Goal: Information Seeking & Learning: Learn about a topic

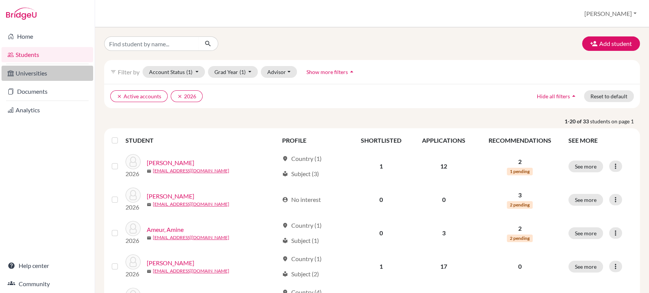
click at [43, 74] on link "Universities" at bounding box center [48, 73] width 92 height 15
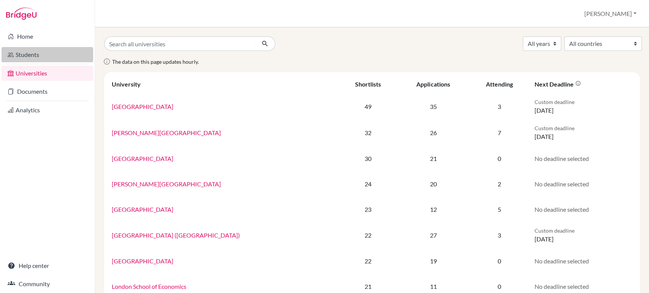
click at [27, 51] on link "Students" at bounding box center [48, 54] width 92 height 15
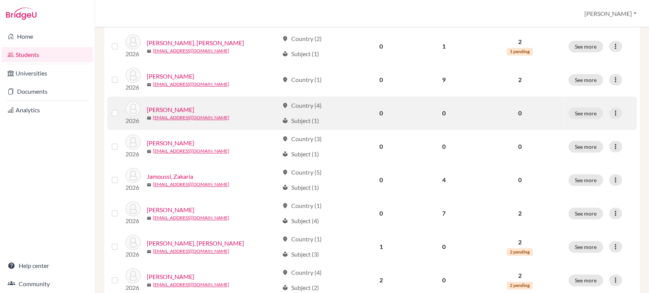
scroll to position [576, 0]
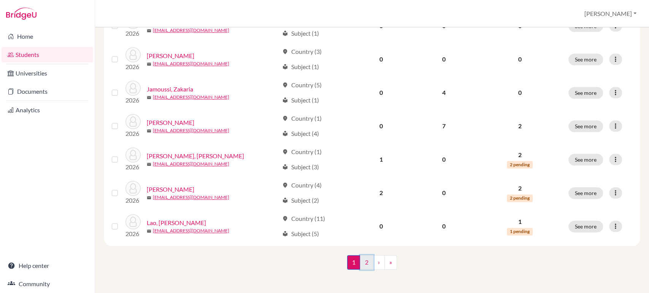
click at [365, 259] on link "2" at bounding box center [366, 262] width 13 height 14
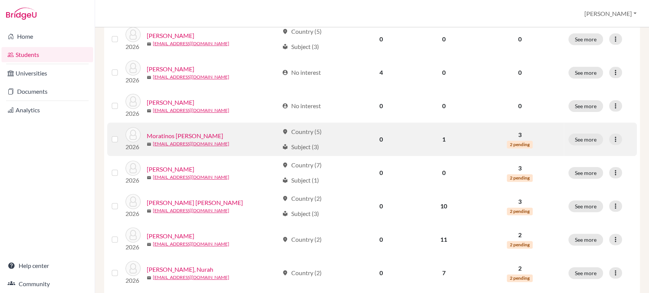
scroll to position [169, 0]
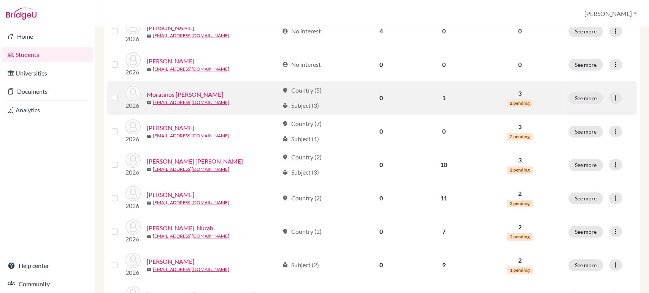
click at [206, 101] on div "mail 30490@ras.ma" at bounding box center [213, 102] width 132 height 7
click at [205, 98] on link "Moratinos Drescher, Luca" at bounding box center [185, 94] width 76 height 9
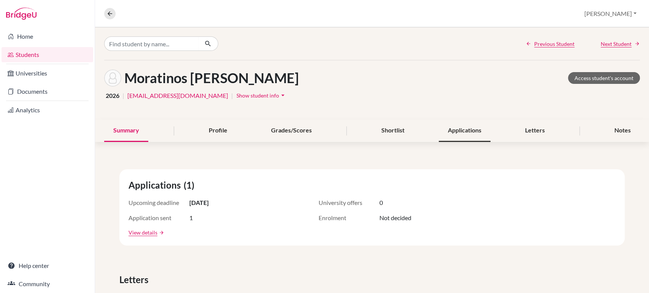
click at [472, 133] on div "Applications" at bounding box center [465, 131] width 52 height 22
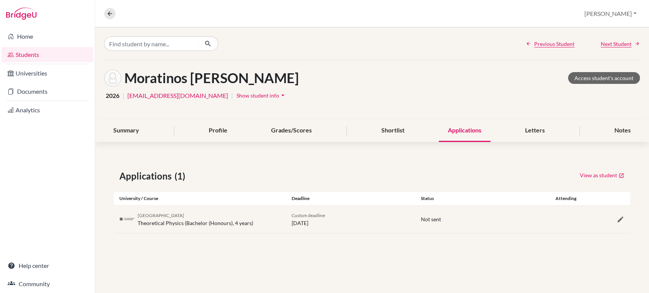
click at [33, 52] on link "Students" at bounding box center [48, 54] width 92 height 15
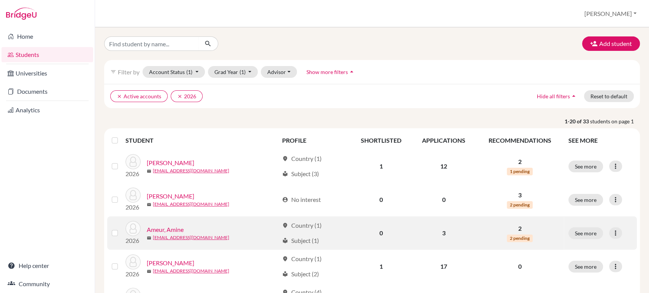
click at [160, 229] on link "Ameur, Amine" at bounding box center [165, 229] width 37 height 9
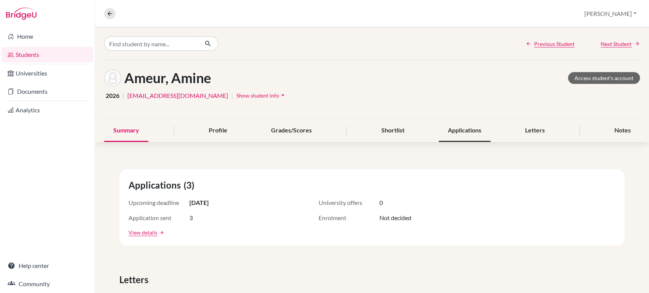
click at [472, 132] on div "Applications" at bounding box center [465, 131] width 52 height 22
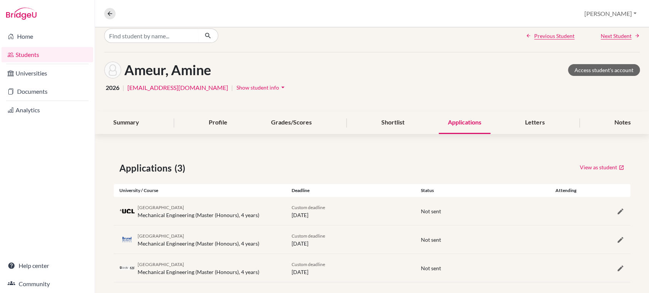
scroll to position [15, 0]
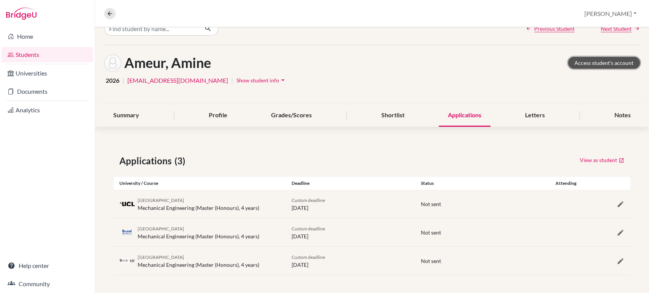
click at [586, 65] on link "Access student's account" at bounding box center [604, 63] width 72 height 12
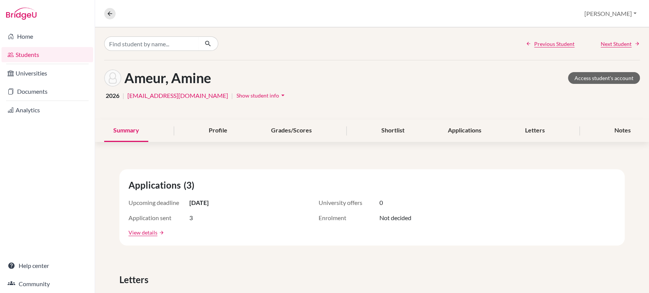
click at [24, 62] on link "Students" at bounding box center [48, 54] width 92 height 15
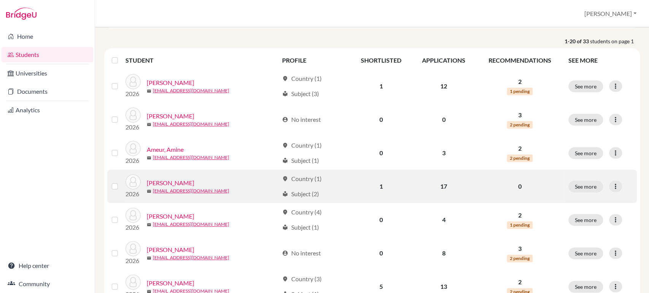
scroll to position [84, 0]
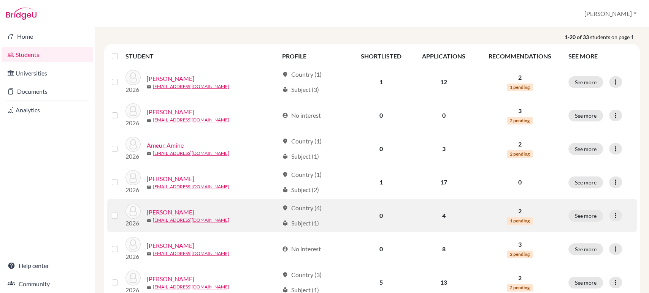
click at [170, 209] on link "[PERSON_NAME]" at bounding box center [171, 212] width 48 height 9
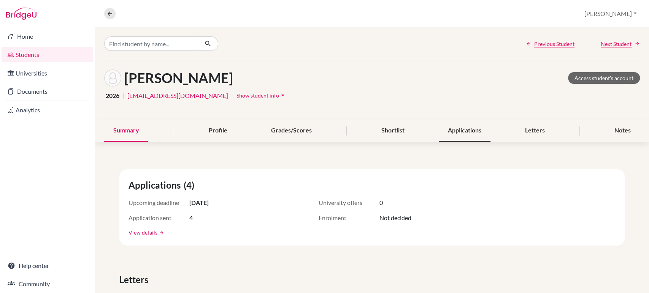
click at [472, 133] on div "Applications" at bounding box center [465, 131] width 52 height 22
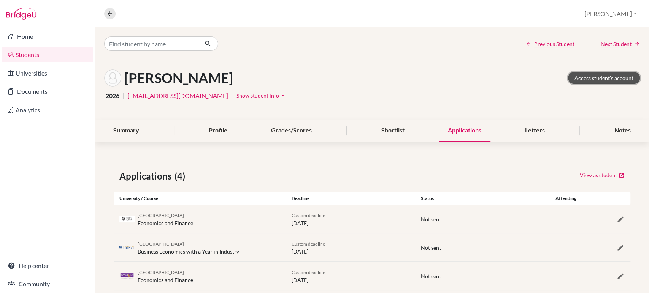
click at [576, 78] on link "Access student's account" at bounding box center [604, 78] width 72 height 12
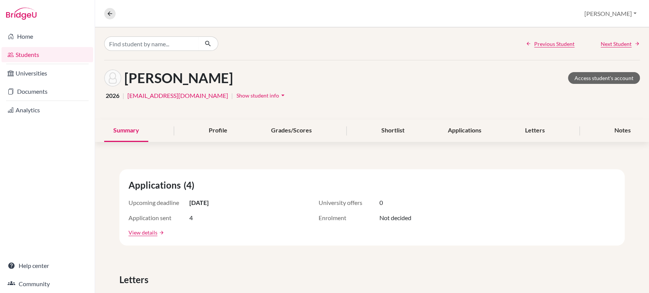
click at [43, 55] on link "Students" at bounding box center [48, 54] width 92 height 15
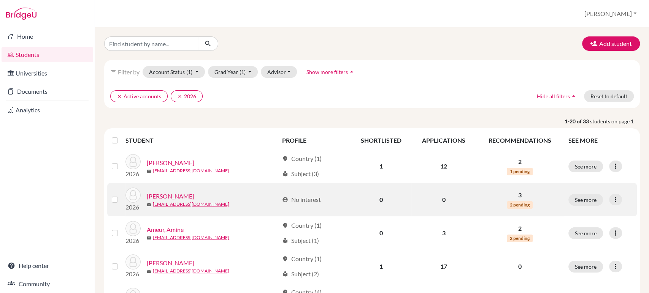
click at [628, 213] on td "See more Edit student Send Message Reset Password" at bounding box center [600, 199] width 73 height 33
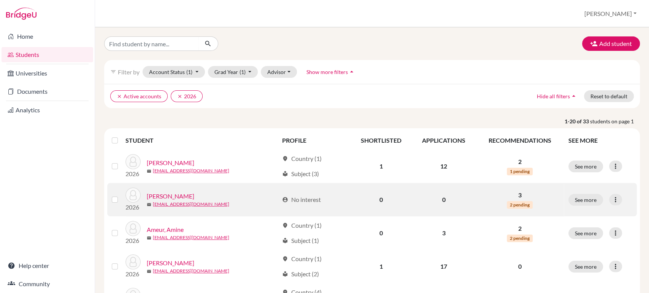
click at [628, 213] on td "See more Edit student Send Message Reset Password" at bounding box center [600, 199] width 73 height 33
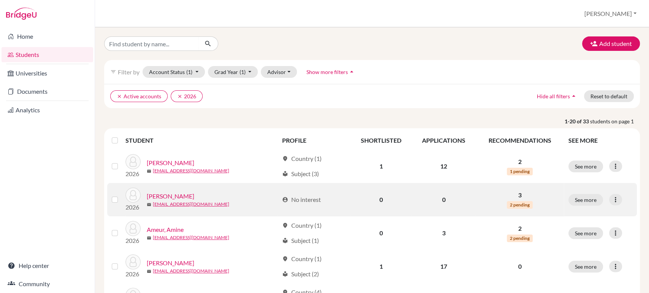
click at [628, 213] on td "See more Edit student Send Message Reset Password" at bounding box center [600, 199] width 73 height 33
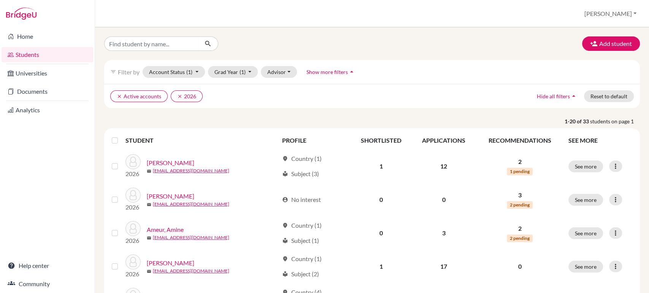
click at [25, 57] on link "Students" at bounding box center [48, 54] width 92 height 15
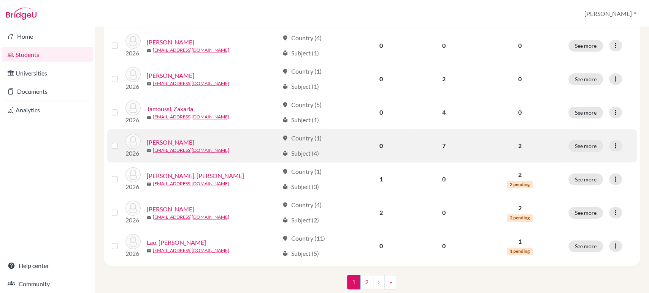
scroll to position [576, 0]
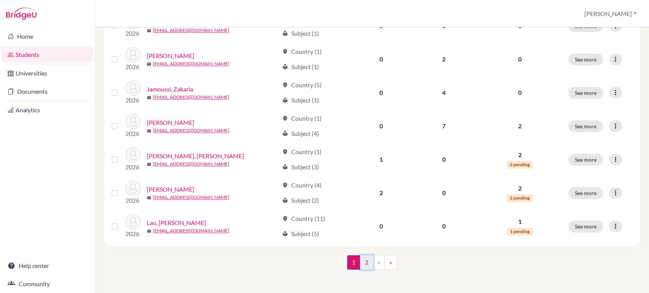
click at [364, 262] on link "2" at bounding box center [366, 262] width 13 height 14
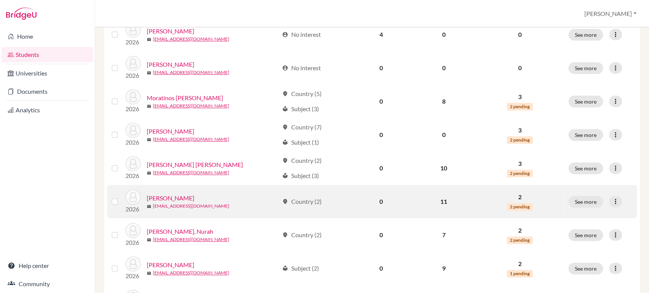
scroll to position [169, 0]
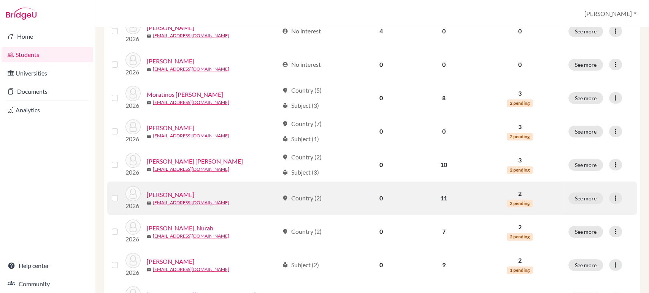
click at [173, 195] on link "Ndiaye, Ibrahima" at bounding box center [171, 194] width 48 height 9
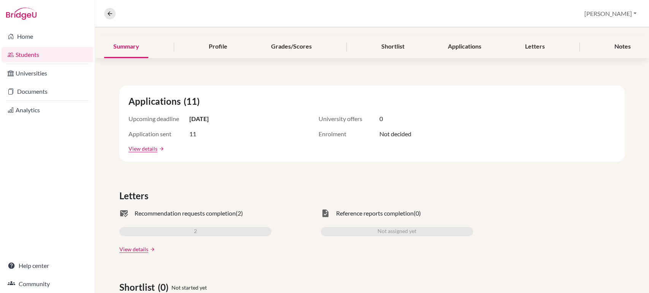
scroll to position [84, 0]
click at [454, 51] on div "Applications" at bounding box center [465, 46] width 52 height 22
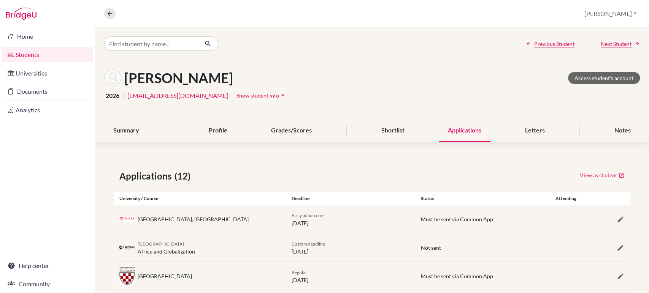
click at [41, 54] on link "Students" at bounding box center [48, 54] width 92 height 15
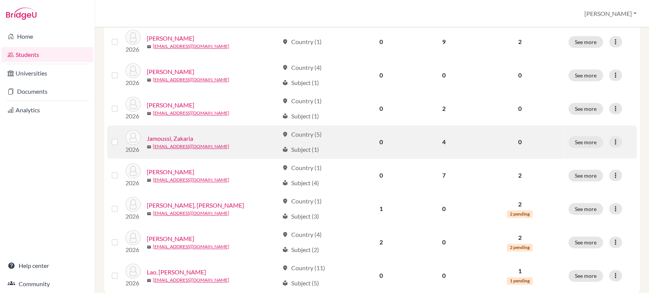
scroll to position [576, 0]
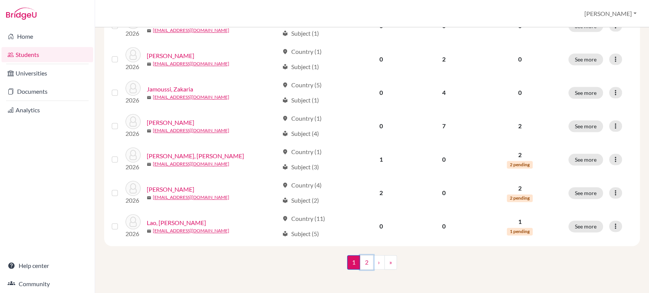
click at [360, 261] on link "2" at bounding box center [366, 262] width 13 height 14
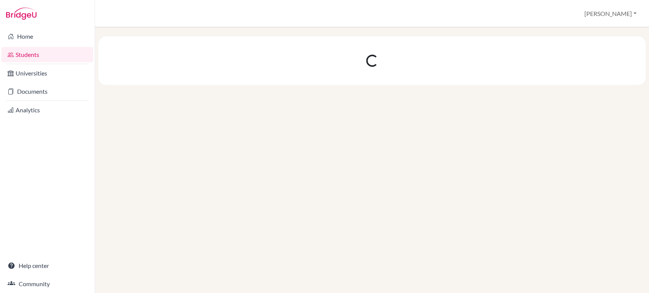
scroll to position [0, 0]
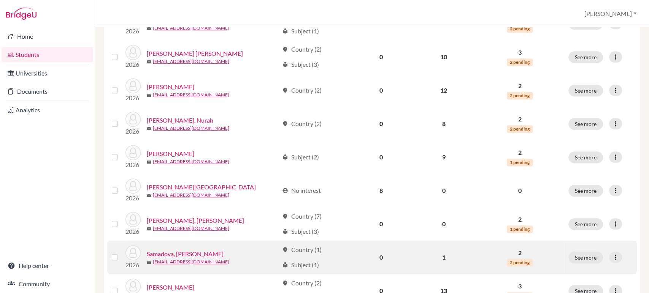
scroll to position [295, 0]
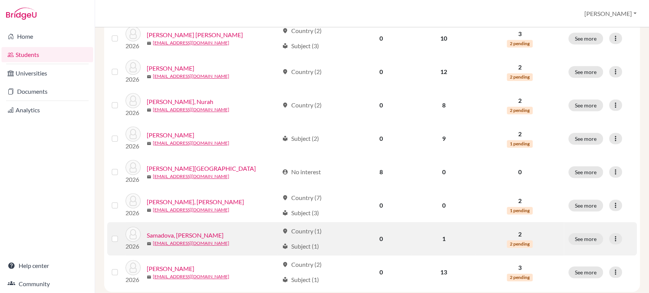
click at [173, 234] on link "Samadova, Selin" at bounding box center [185, 235] width 77 height 9
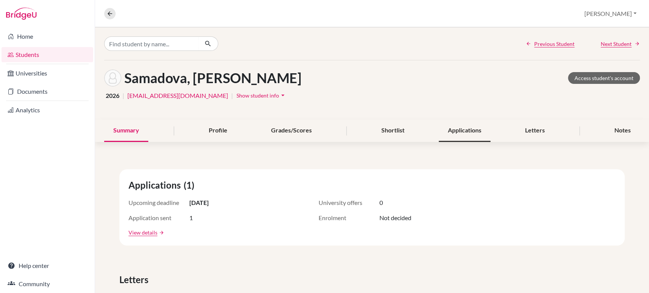
click at [463, 127] on div "Applications" at bounding box center [465, 131] width 52 height 22
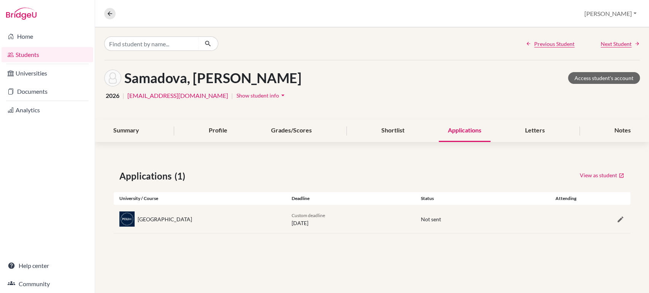
click at [23, 55] on link "Students" at bounding box center [48, 54] width 92 height 15
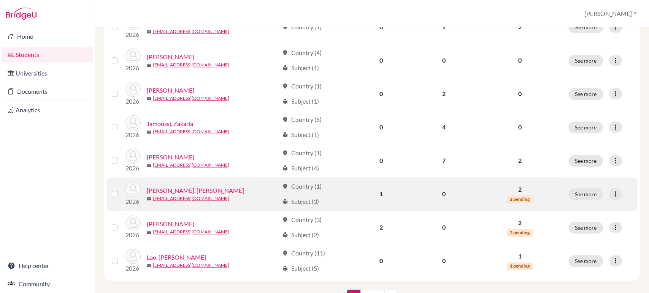
scroll to position [576, 0]
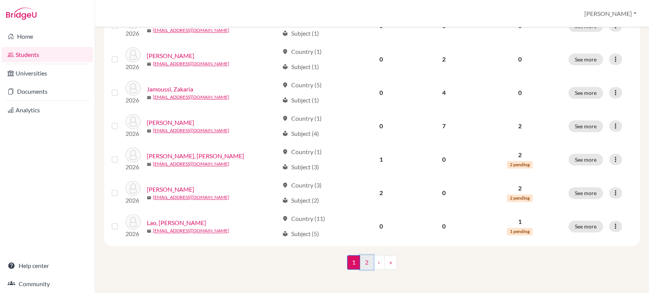
click at [366, 261] on link "2" at bounding box center [366, 262] width 13 height 14
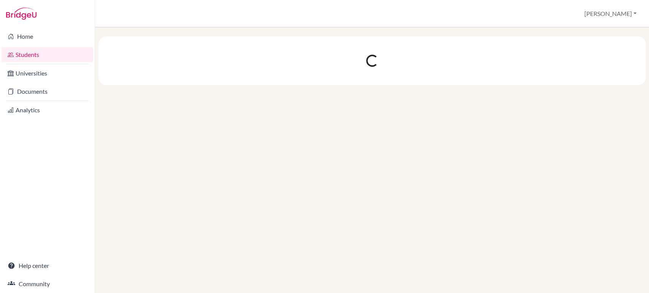
scroll to position [0, 0]
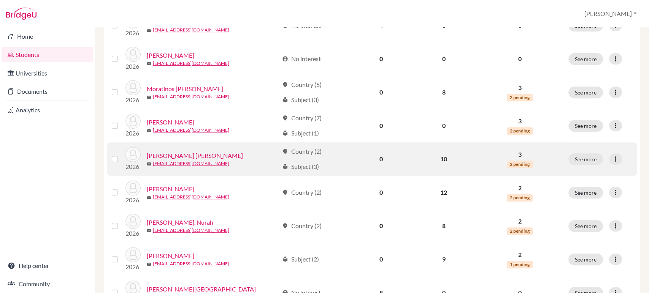
scroll to position [211, 0]
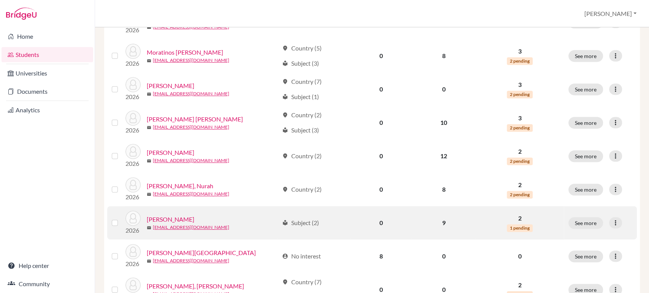
click at [181, 216] on link "[PERSON_NAME]" at bounding box center [171, 219] width 48 height 9
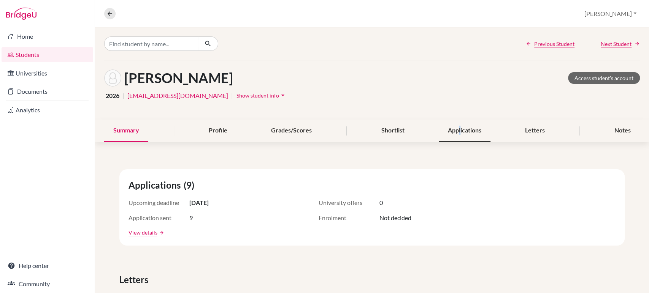
click at [455, 133] on div "Applications" at bounding box center [465, 131] width 52 height 22
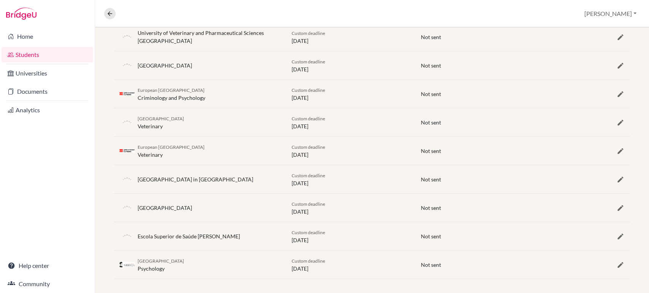
scroll to position [186, 0]
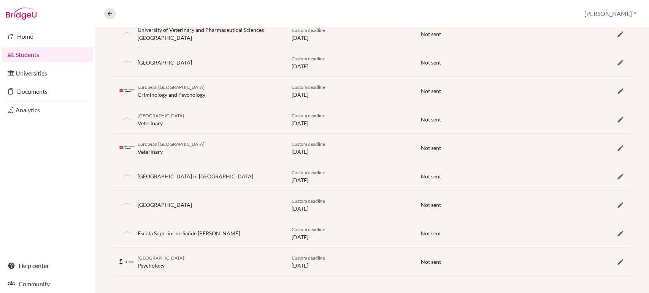
click at [27, 59] on link "Students" at bounding box center [48, 54] width 92 height 15
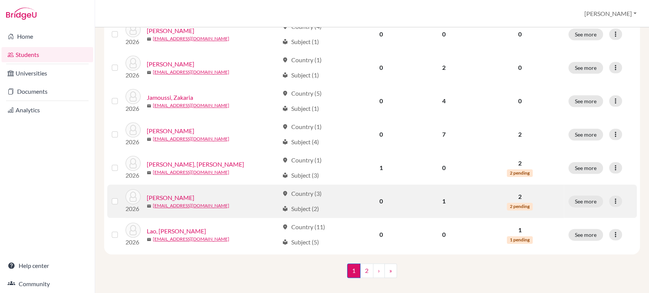
scroll to position [576, 0]
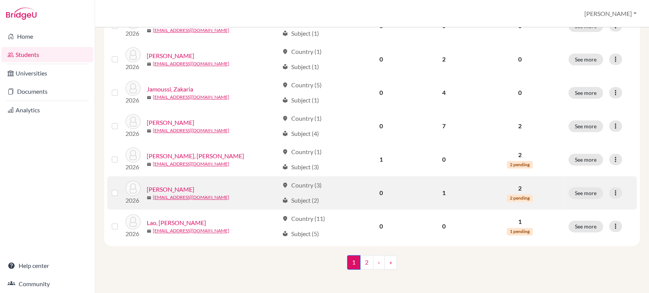
click at [170, 189] on link "[PERSON_NAME]" at bounding box center [171, 189] width 48 height 9
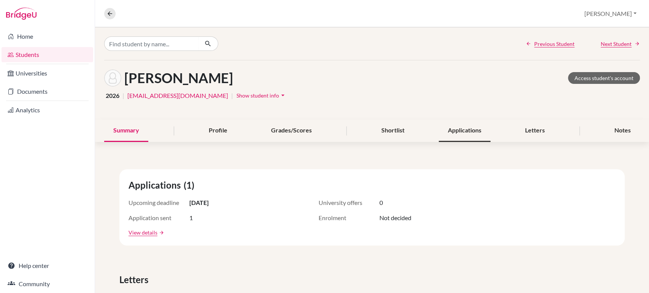
click at [460, 130] on div "Applications" at bounding box center [465, 131] width 52 height 22
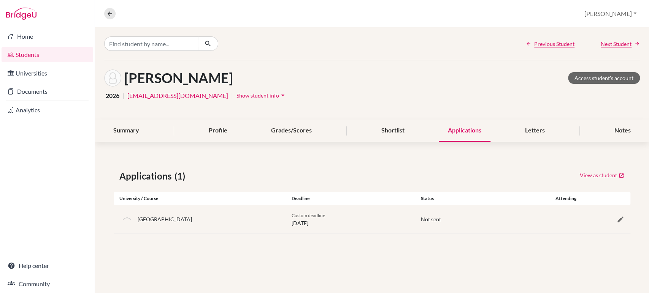
click at [29, 58] on link "Students" at bounding box center [48, 54] width 92 height 15
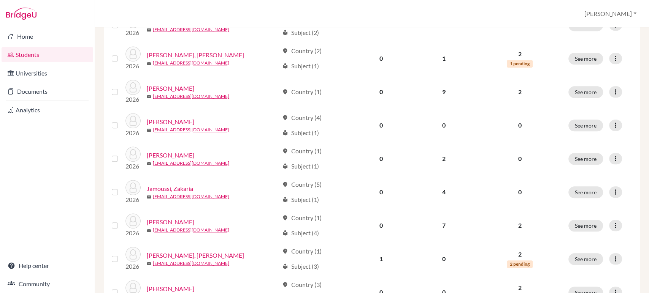
scroll to position [507, 0]
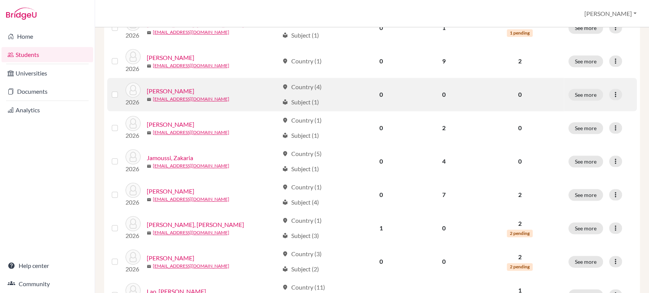
click at [157, 93] on link "[PERSON_NAME]" at bounding box center [171, 91] width 48 height 9
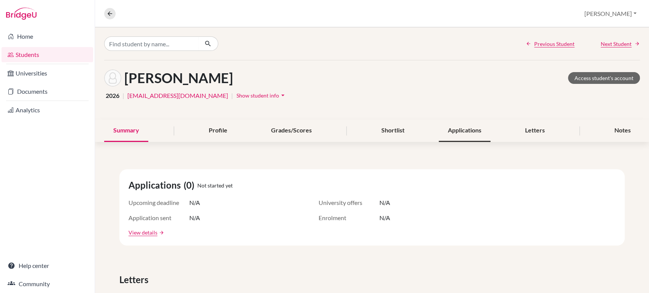
click at [452, 127] on div "Applications" at bounding box center [465, 131] width 52 height 22
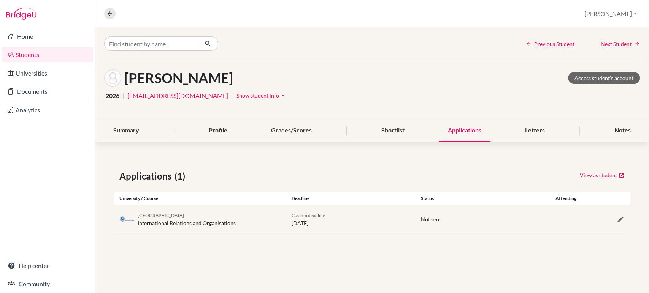
click at [25, 54] on link "Students" at bounding box center [48, 54] width 92 height 15
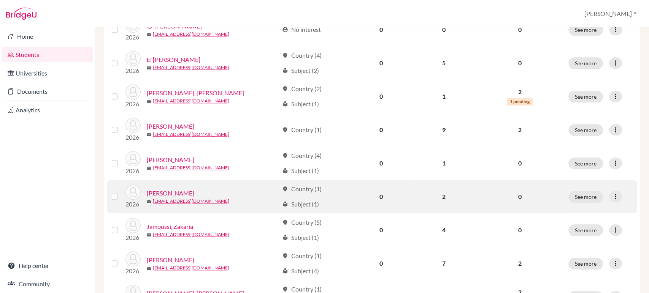
scroll to position [465, 0]
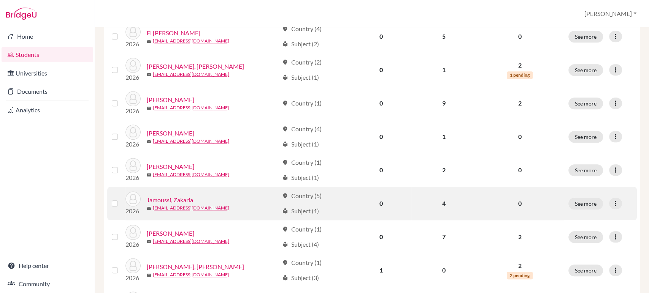
click at [187, 198] on link "Jamoussi, Zakaria" at bounding box center [170, 200] width 46 height 9
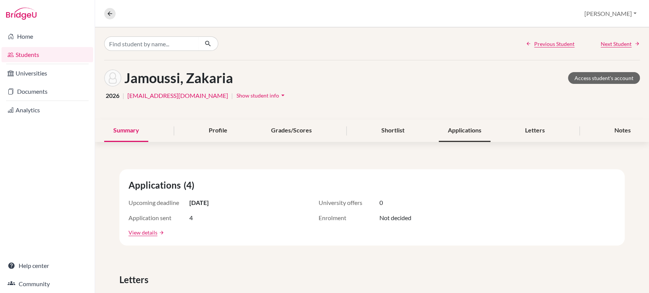
click at [450, 125] on div "Applications" at bounding box center [465, 131] width 52 height 22
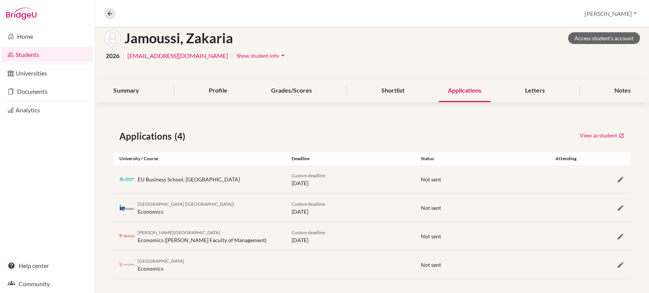
scroll to position [43, 0]
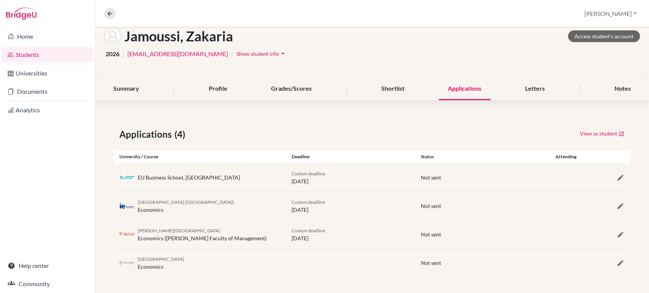
scroll to position [43, 0]
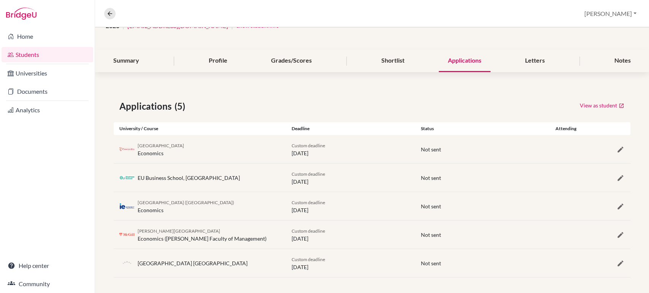
scroll to position [72, 0]
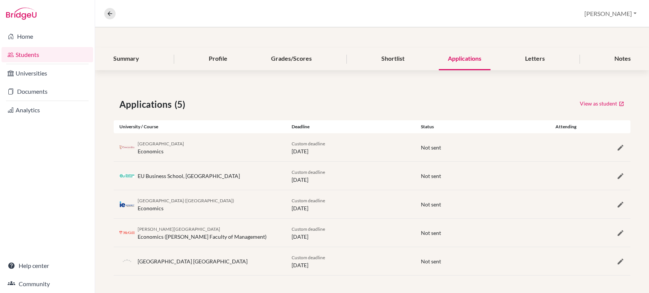
click at [18, 54] on link "Students" at bounding box center [48, 54] width 92 height 15
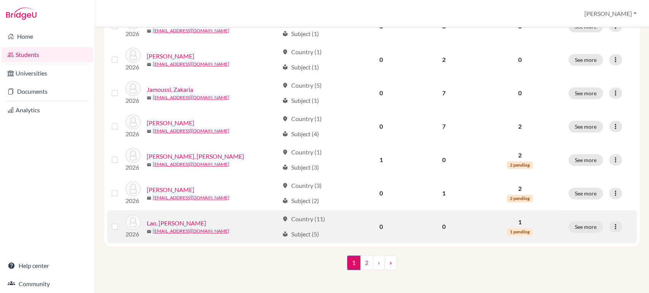
scroll to position [576, 0]
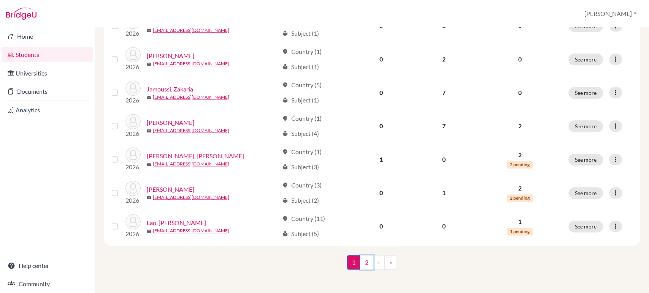
click at [366, 260] on link "2" at bounding box center [366, 262] width 13 height 14
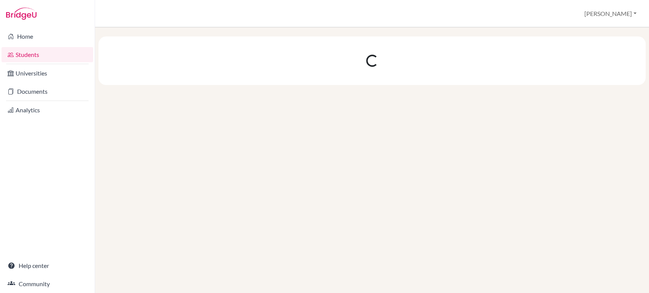
scroll to position [0, 0]
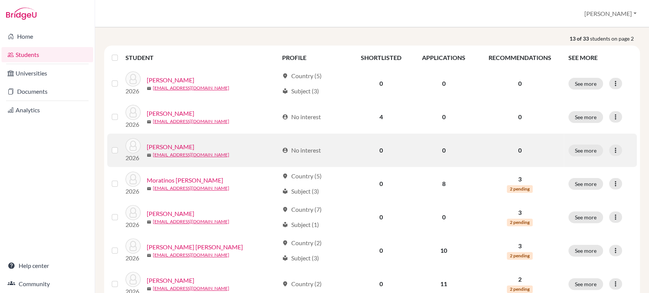
scroll to position [84, 0]
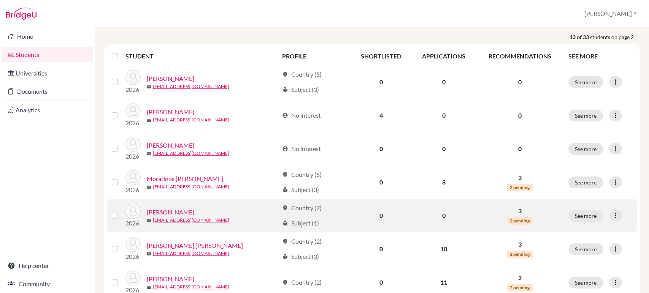
click at [180, 212] on div "Moret, Kirill" at bounding box center [213, 212] width 132 height 9
click at [182, 211] on div "Moret, Kirill" at bounding box center [213, 212] width 132 height 9
click at [167, 212] on link "Moret, Kirill" at bounding box center [171, 212] width 48 height 9
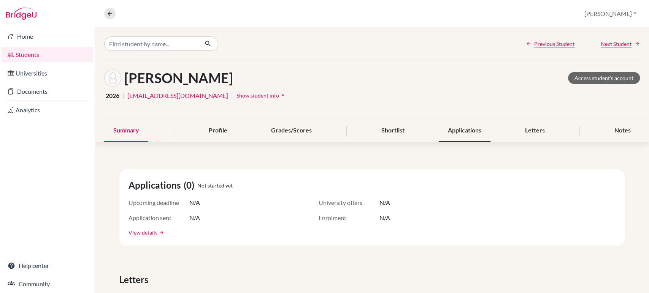
click at [447, 133] on div "Applications" at bounding box center [465, 131] width 52 height 22
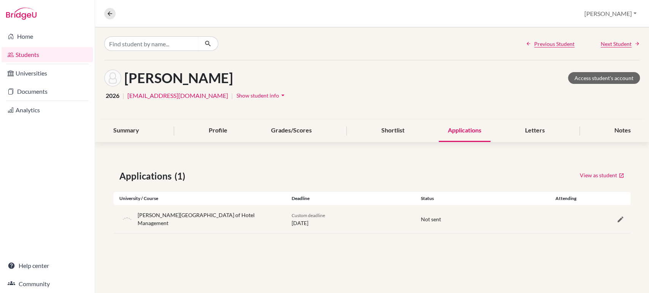
click at [21, 56] on link "Students" at bounding box center [48, 54] width 92 height 15
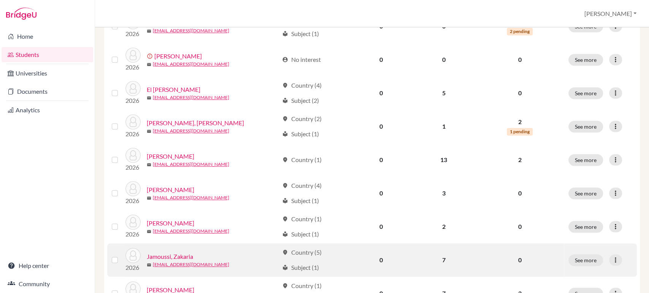
scroll to position [465, 0]
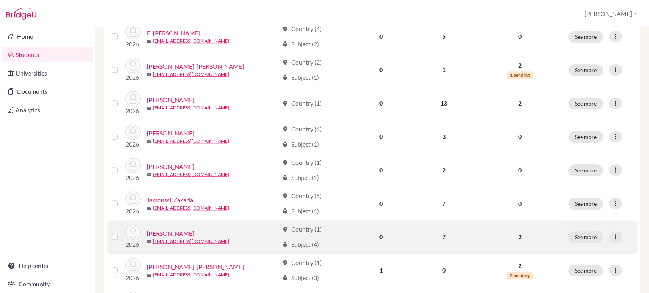
click at [164, 230] on link "[PERSON_NAME]" at bounding box center [171, 233] width 48 height 9
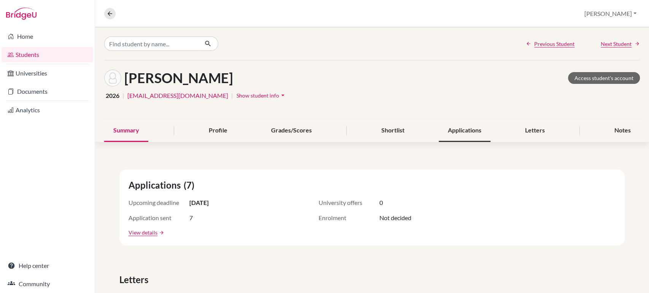
click at [458, 127] on div "Applications" at bounding box center [465, 131] width 52 height 22
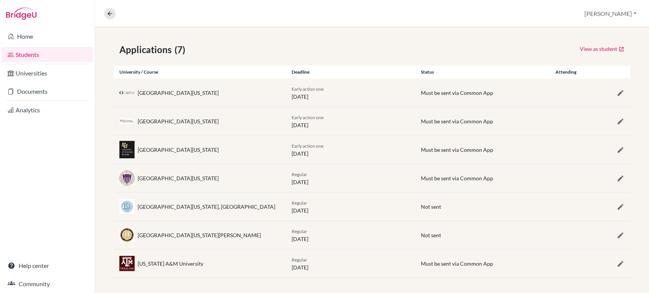
scroll to position [84, 0]
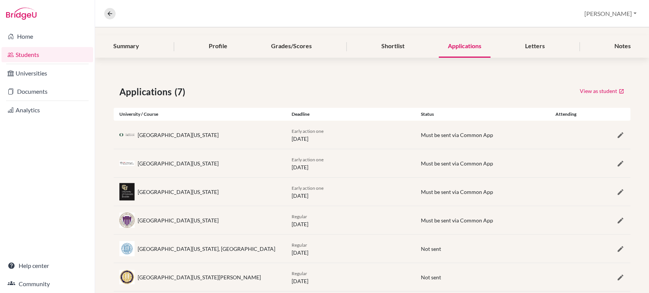
click at [24, 56] on link "Students" at bounding box center [48, 54] width 92 height 15
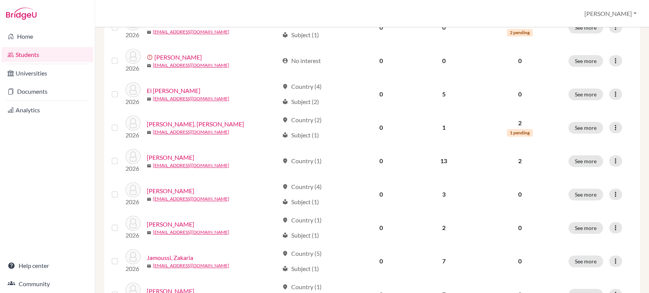
scroll to position [549, 0]
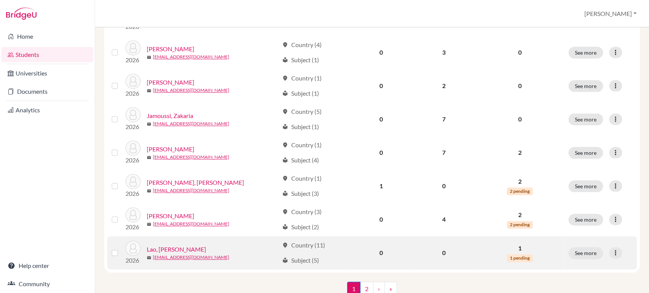
click at [192, 252] on div "Lao, [PERSON_NAME]" at bounding box center [213, 249] width 132 height 9
click at [171, 247] on link "Lao, [PERSON_NAME]" at bounding box center [176, 249] width 59 height 9
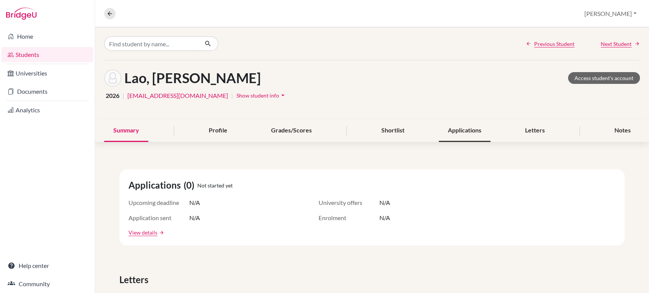
click at [453, 135] on div "Applications" at bounding box center [465, 131] width 52 height 22
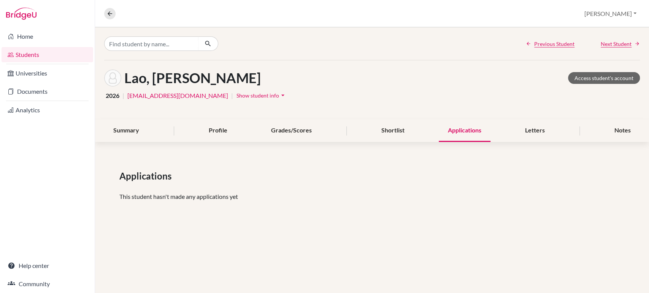
click at [633, 254] on div "Previous Student Next Student Lao, Paradis Access student's account 2026 | 3054…" at bounding box center [372, 160] width 554 height 266
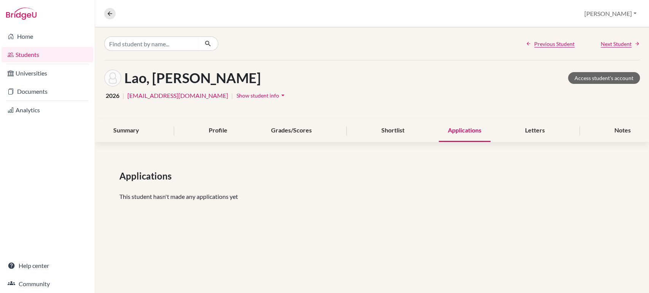
click at [633, 254] on div "Previous Student Next Student Lao, Paradis Access student's account 2026 | 3054…" at bounding box center [372, 160] width 554 height 266
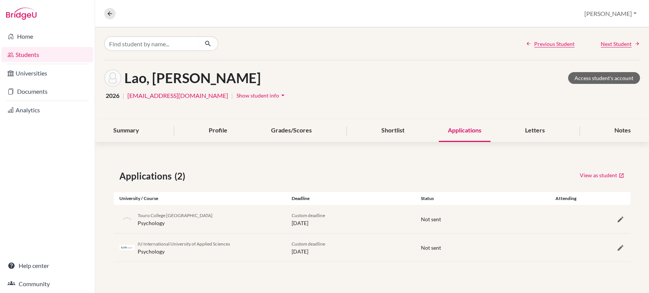
click at [29, 57] on link "Students" at bounding box center [48, 54] width 92 height 15
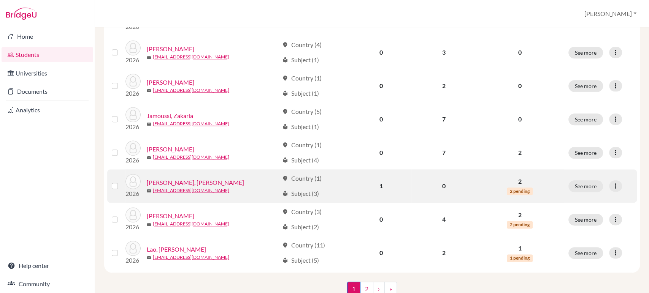
scroll to position [576, 0]
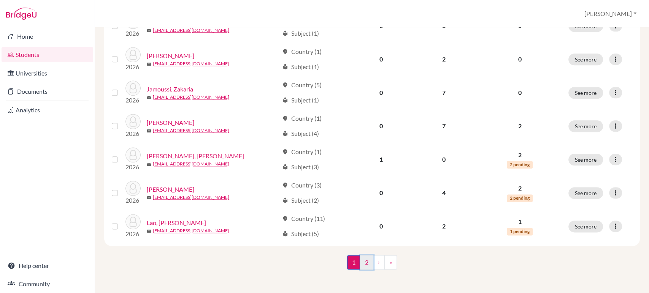
click at [365, 262] on link "2" at bounding box center [366, 262] width 13 height 14
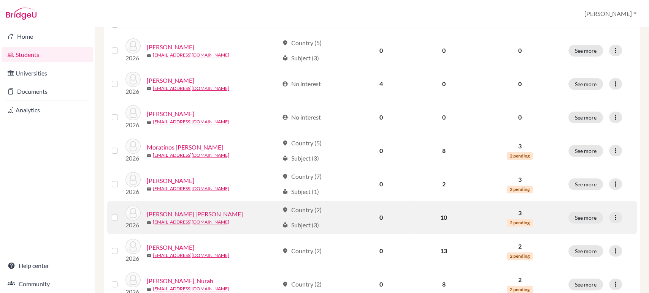
scroll to position [127, 0]
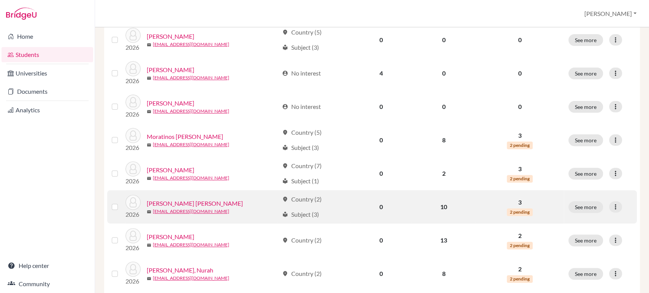
click at [176, 203] on link "[PERSON_NAME] [PERSON_NAME]" at bounding box center [195, 203] width 96 height 9
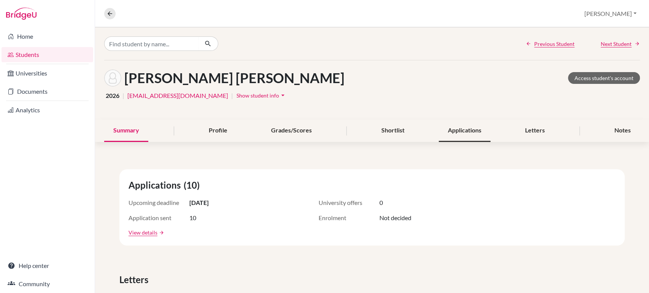
click at [447, 133] on div "Applications" at bounding box center [465, 131] width 52 height 22
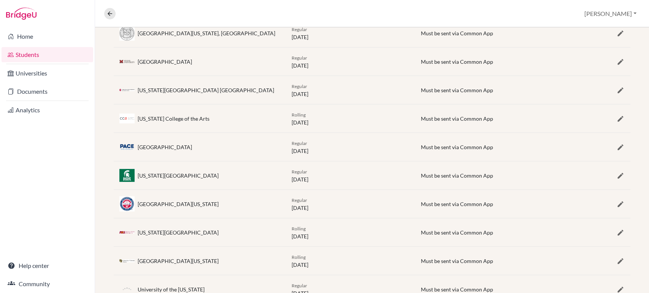
scroll to position [172, 0]
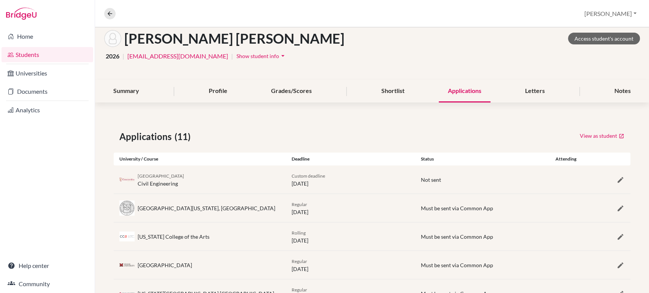
scroll to position [32, 0]
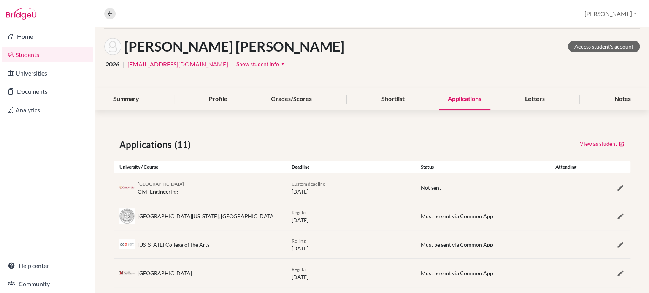
click at [20, 57] on link "Students" at bounding box center [48, 54] width 92 height 15
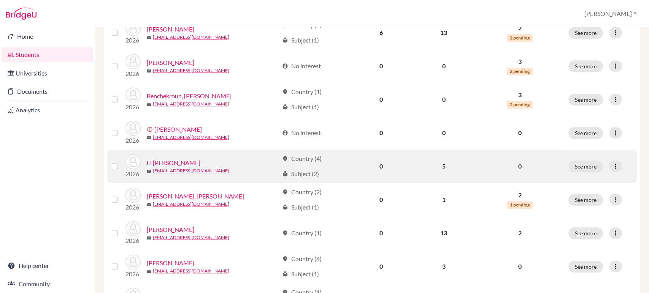
scroll to position [338, 0]
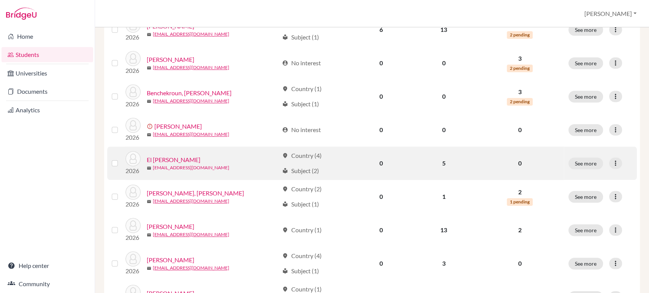
click at [173, 165] on link "[EMAIL_ADDRESS][DOMAIN_NAME]" at bounding box center [191, 168] width 76 height 7
click at [186, 166] on div "mail 30602@ras.ma" at bounding box center [213, 168] width 132 height 7
click at [200, 166] on div "mail 30602@ras.ma" at bounding box center [213, 168] width 132 height 7
click at [170, 159] on link "El Allali, Adam" at bounding box center [174, 159] width 54 height 9
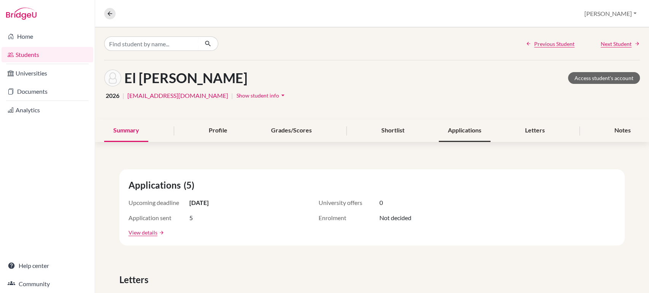
click at [449, 130] on div "Applications" at bounding box center [465, 131] width 52 height 22
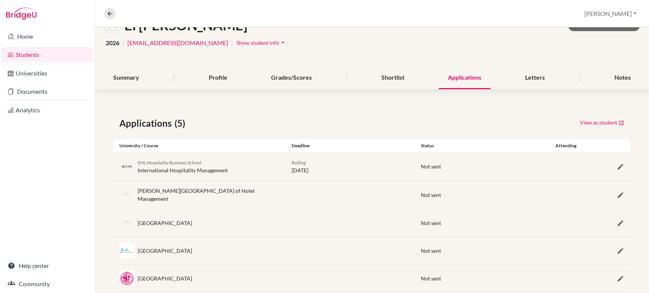
scroll to position [69, 0]
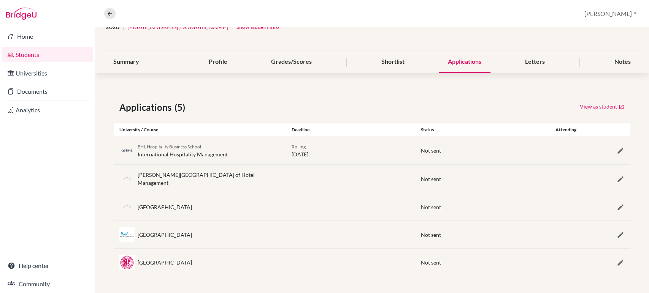
click at [22, 55] on link "Students" at bounding box center [48, 54] width 92 height 15
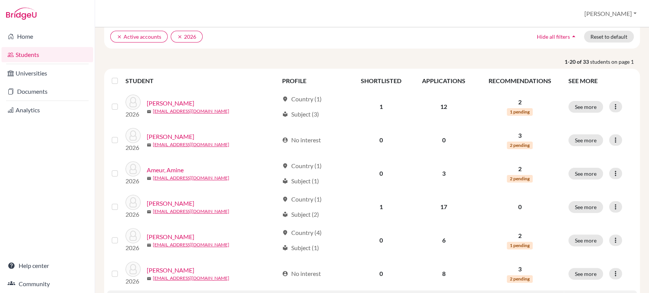
scroll to position [169, 0]
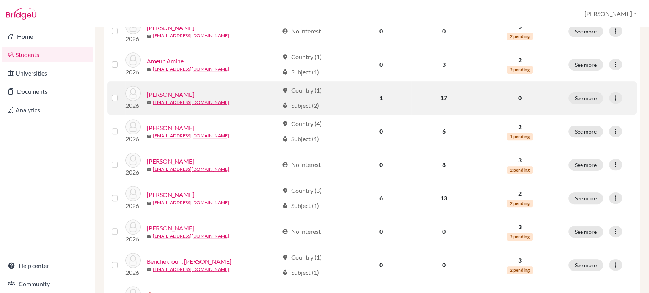
click at [155, 96] on link "[PERSON_NAME]" at bounding box center [171, 94] width 48 height 9
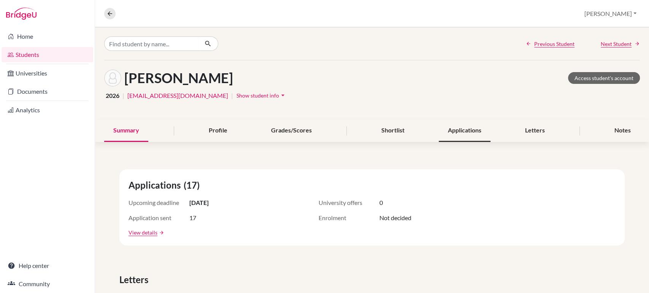
click at [451, 131] on div "Applications" at bounding box center [465, 131] width 52 height 22
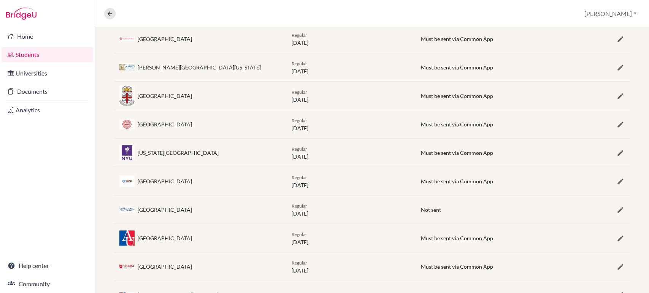
scroll to position [413, 0]
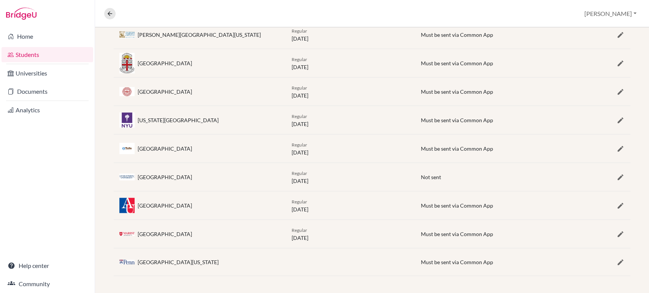
click at [30, 53] on link "Students" at bounding box center [48, 54] width 92 height 15
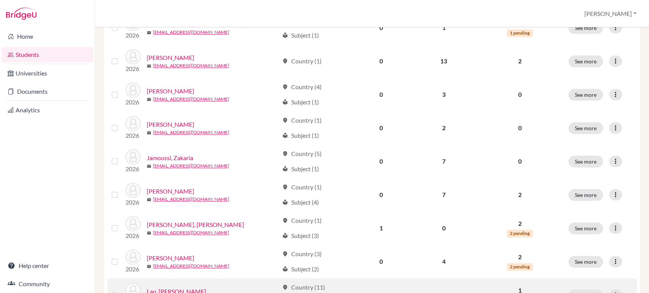
scroll to position [576, 0]
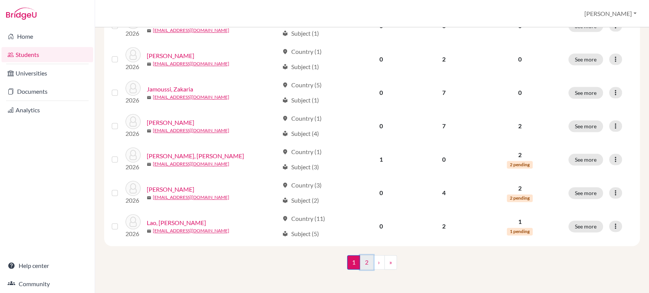
click at [365, 263] on link "2" at bounding box center [366, 262] width 13 height 14
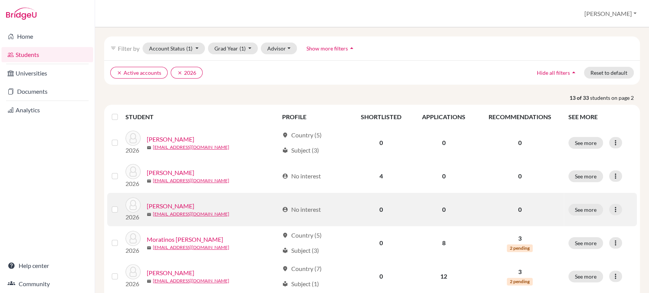
scroll to position [84, 0]
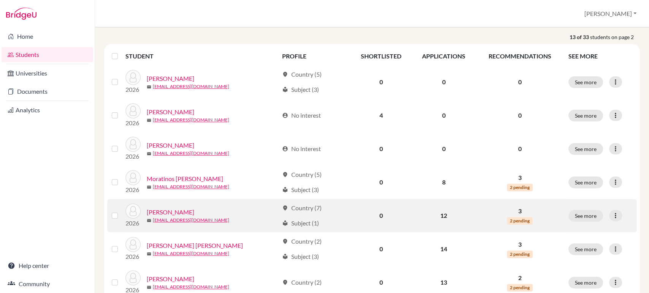
click at [170, 212] on link "Moret, Kirill" at bounding box center [171, 212] width 48 height 9
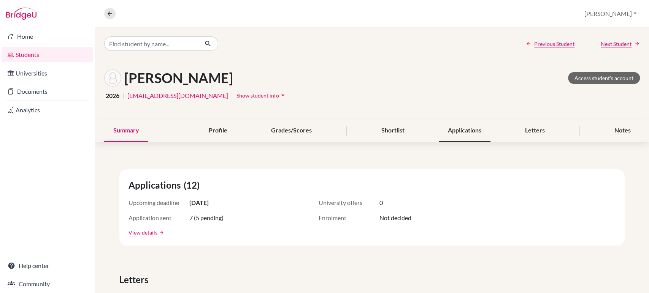
click at [450, 136] on div "Applications" at bounding box center [465, 131] width 52 height 22
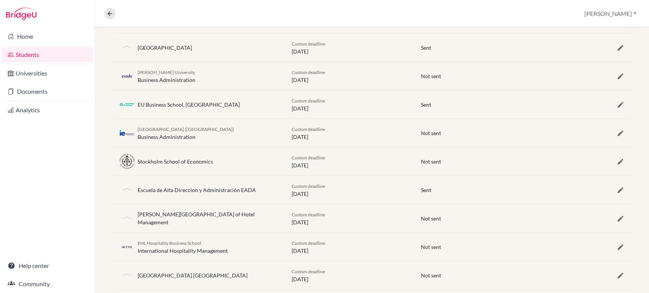
scroll to position [144, 0]
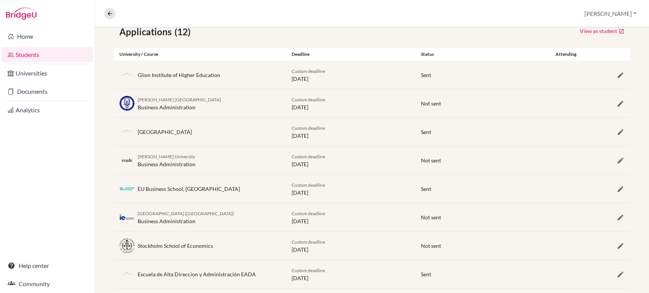
click at [42, 56] on link "Students" at bounding box center [48, 54] width 92 height 15
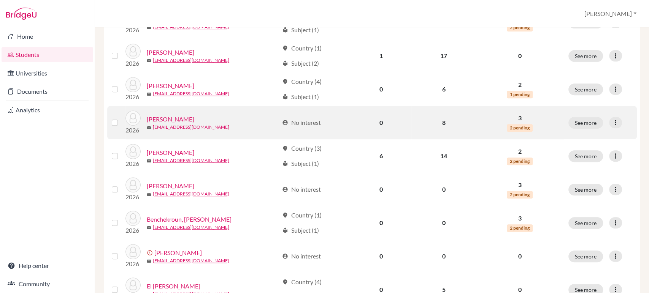
scroll to position [127, 0]
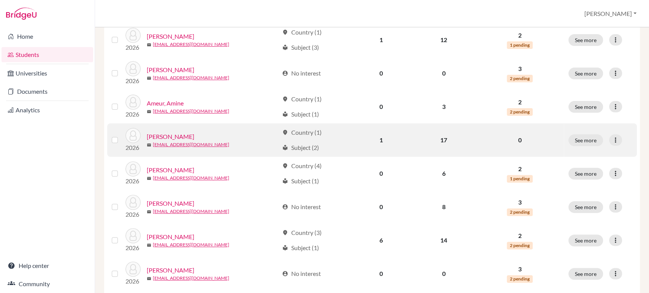
click at [164, 135] on link "[PERSON_NAME]" at bounding box center [171, 136] width 48 height 9
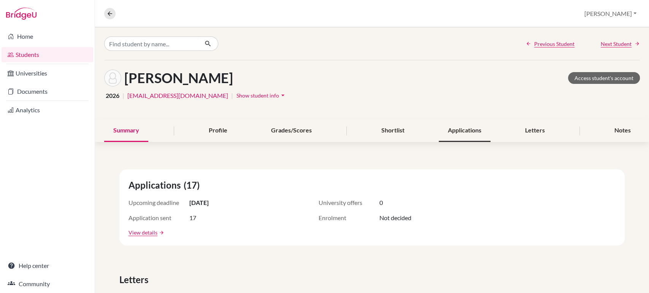
click at [450, 133] on div "Applications" at bounding box center [465, 131] width 52 height 22
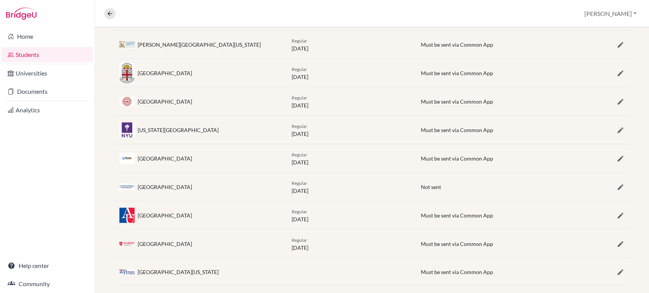
scroll to position [413, 0]
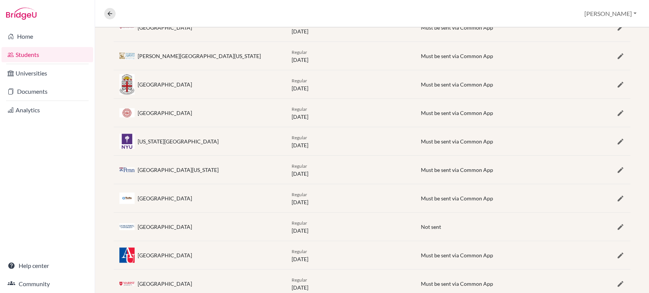
scroll to position [371, 0]
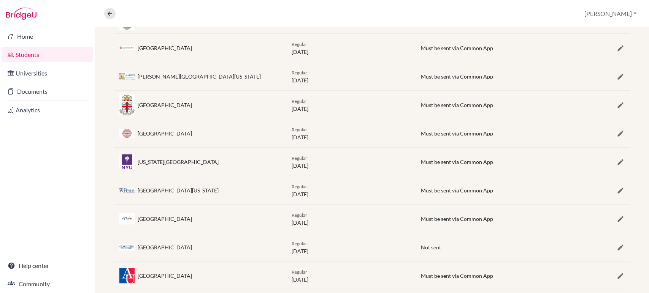
click at [25, 55] on link "Students" at bounding box center [48, 54] width 92 height 15
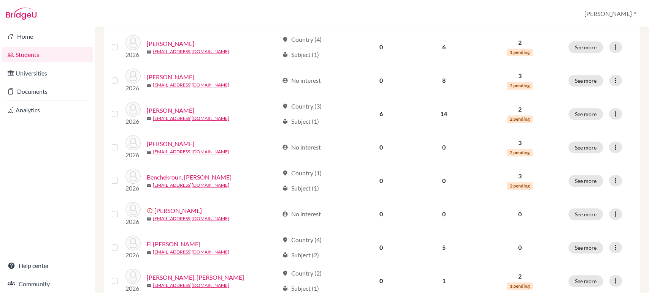
scroll to position [422, 0]
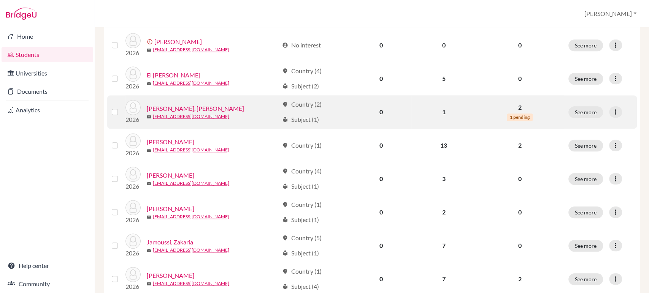
click at [186, 114] on div "mail [EMAIL_ADDRESS][DOMAIN_NAME]" at bounding box center [213, 116] width 132 height 7
click at [203, 112] on div "[PERSON_NAME], [PERSON_NAME]" at bounding box center [213, 108] width 132 height 9
click at [193, 111] on link "[PERSON_NAME], [PERSON_NAME]" at bounding box center [195, 108] width 97 height 9
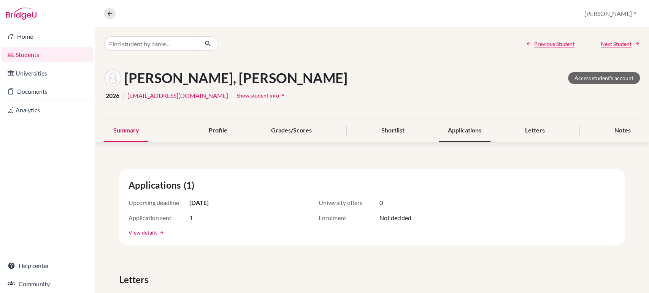
click at [454, 133] on div "Applications" at bounding box center [465, 131] width 52 height 22
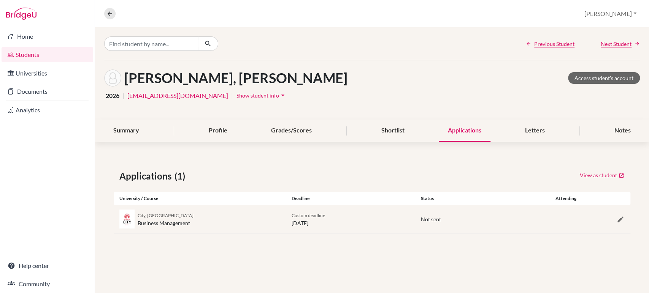
click at [33, 56] on link "Students" at bounding box center [48, 54] width 92 height 15
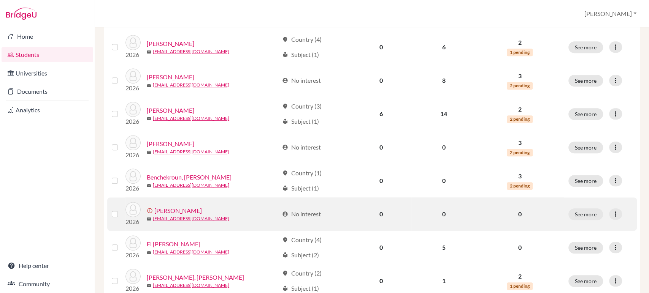
scroll to position [211, 0]
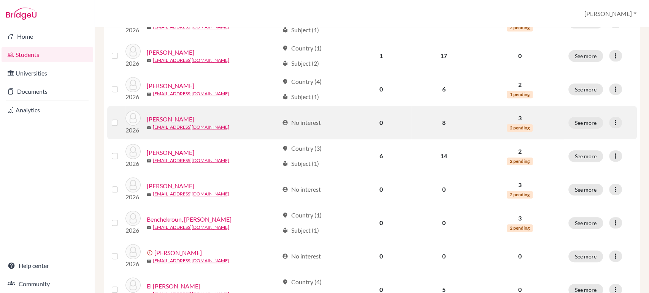
click at [189, 124] on div "mail [EMAIL_ADDRESS][DOMAIN_NAME]" at bounding box center [213, 127] width 132 height 7
click at [181, 120] on link "[PERSON_NAME]" at bounding box center [171, 119] width 48 height 9
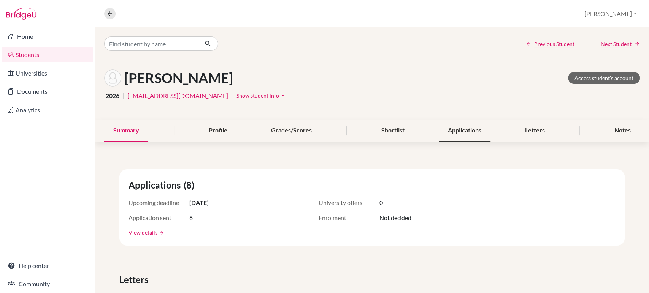
click at [452, 130] on div "Applications" at bounding box center [465, 131] width 52 height 22
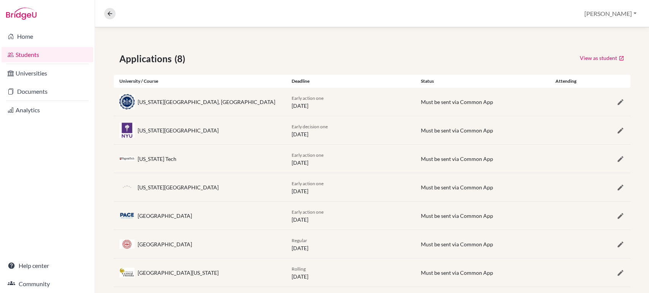
scroll to position [157, 0]
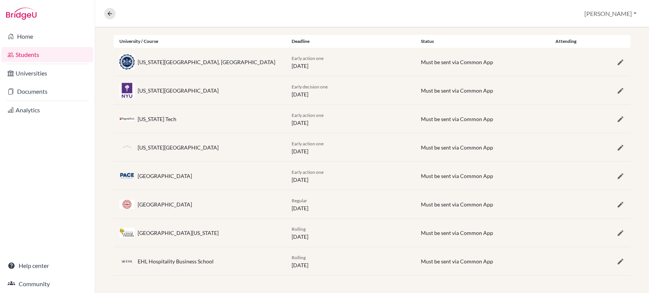
drag, startPoint x: 406, startPoint y: 288, endPoint x: 306, endPoint y: 313, distance: 103.2
drag, startPoint x: 306, startPoint y: 313, endPoint x: 43, endPoint y: 55, distance: 368.8
click at [43, 55] on link "Students" at bounding box center [48, 54] width 92 height 15
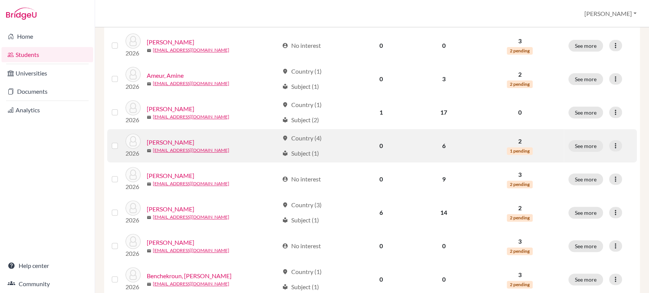
scroll to position [169, 0]
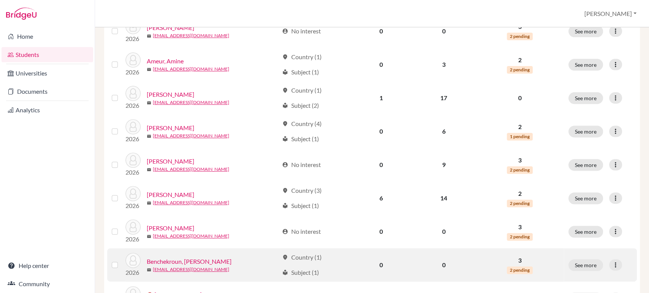
click at [176, 258] on link "Benchekroun, [PERSON_NAME]" at bounding box center [189, 261] width 85 height 9
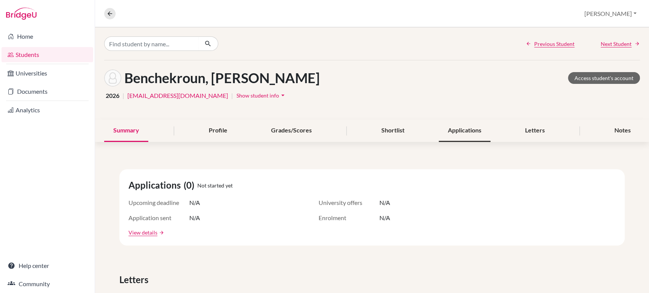
click at [447, 124] on div "Applications" at bounding box center [465, 131] width 52 height 22
